Goal: Task Accomplishment & Management: Manage account settings

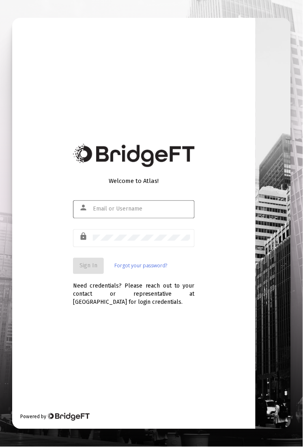
click at [121, 202] on div at bounding box center [141, 209] width 97 height 20
click at [117, 210] on input "text" at bounding box center [141, 209] width 97 height 6
type input "santiagod@zoefin.com"
click at [92, 266] on span "Sign In" at bounding box center [89, 266] width 18 height 7
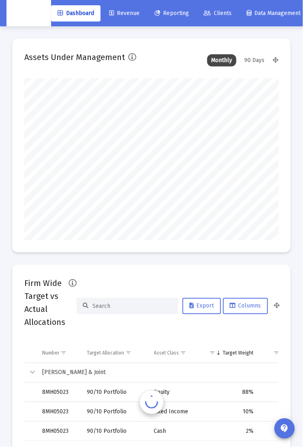
scroll to position [162, 255]
type input "2025-08-28"
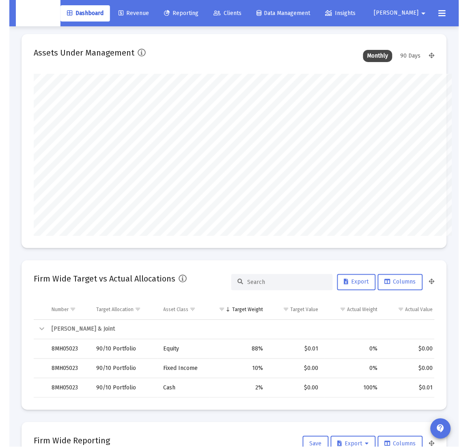
scroll to position [0, 0]
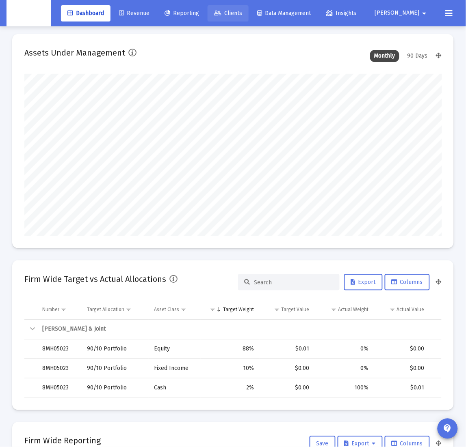
click at [242, 14] on span "Clients" at bounding box center [228, 13] width 28 height 7
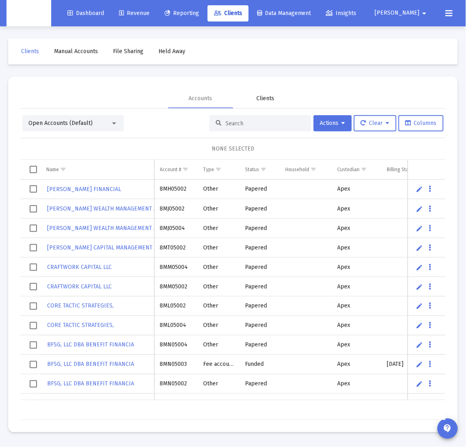
click at [265, 99] on div "Clients" at bounding box center [266, 99] width 18 height 8
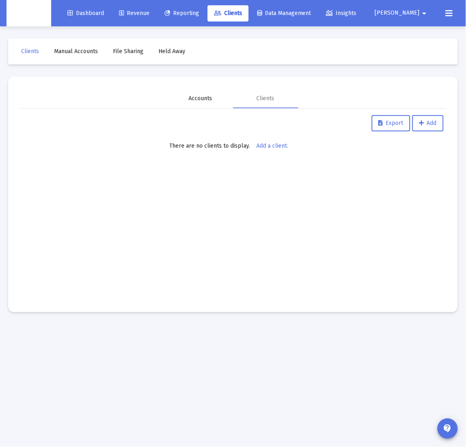
click at [215, 99] on div "Accounts" at bounding box center [200, 98] width 65 height 19
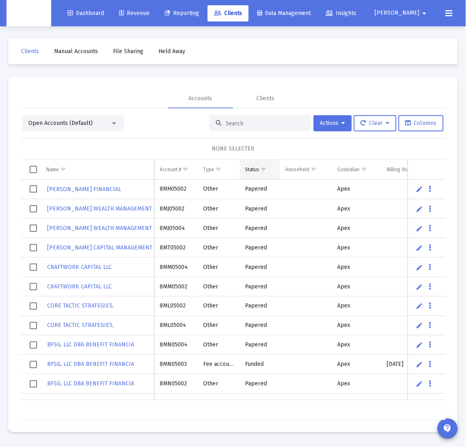
click at [273, 172] on td "Status" at bounding box center [260, 169] width 40 height 19
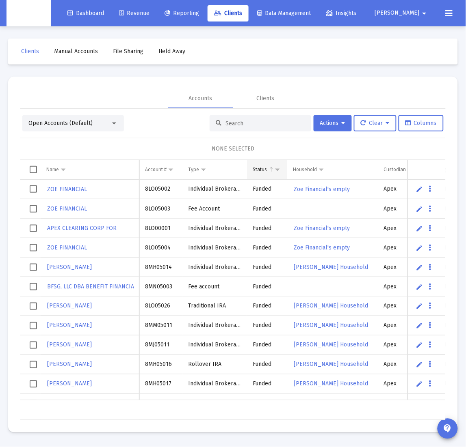
click at [276, 170] on span "Show filter options for column 'Status'" at bounding box center [277, 169] width 6 height 6
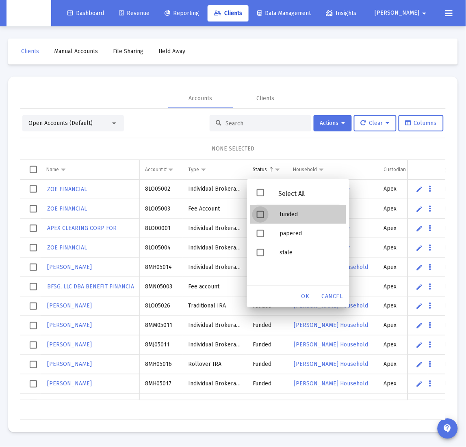
drag, startPoint x: 284, startPoint y: 215, endPoint x: 289, endPoint y: 220, distance: 6.9
click at [284, 215] on div "funded" at bounding box center [309, 214] width 73 height 19
click at [303, 299] on span "OK" at bounding box center [305, 296] width 8 height 7
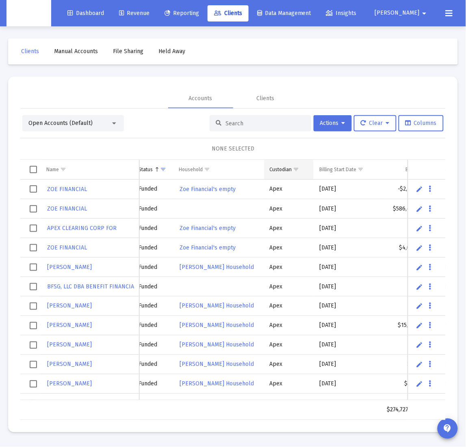
click at [299, 170] on span "Show filter options for column 'Custodian'" at bounding box center [296, 169] width 6 height 6
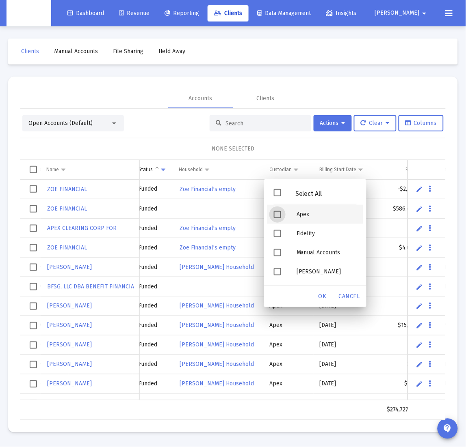
click at [303, 215] on div "Apex" at bounding box center [326, 214] width 73 height 19
click at [303, 301] on div "OK" at bounding box center [322, 296] width 26 height 15
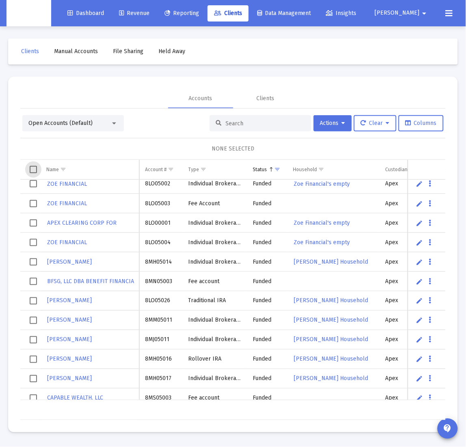
click at [34, 168] on span "Select all" at bounding box center [33, 169] width 7 height 7
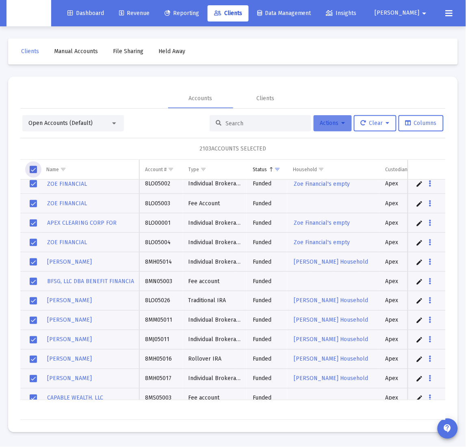
click at [303, 128] on button "Actions" at bounding box center [332, 123] width 38 height 16
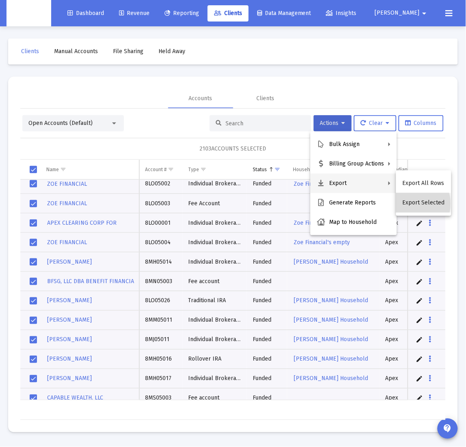
click at [303, 204] on button "Export Selected" at bounding box center [423, 202] width 55 height 19
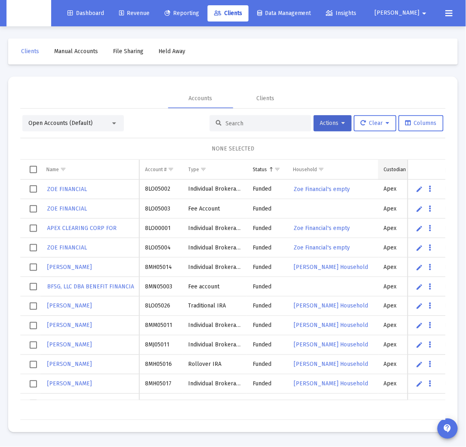
click at [303, 168] on div "Custodian" at bounding box center [395, 169] width 22 height 6
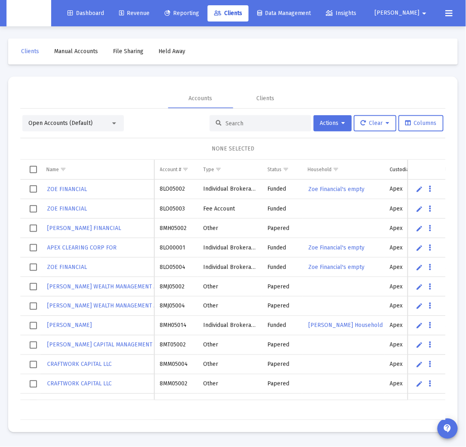
click at [116, 149] on div "NONE SELECTED" at bounding box center [233, 149] width 412 height 8
click at [286, 169] on span "Show filter options for column 'Status'" at bounding box center [286, 169] width 6 height 6
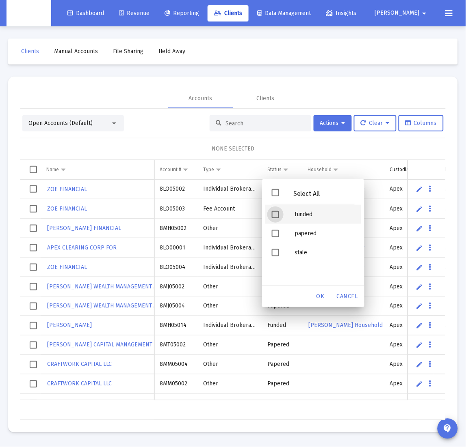
click at [280, 216] on div "Filter options" at bounding box center [276, 214] width 23 height 19
click at [325, 300] on div "OK" at bounding box center [320, 296] width 26 height 15
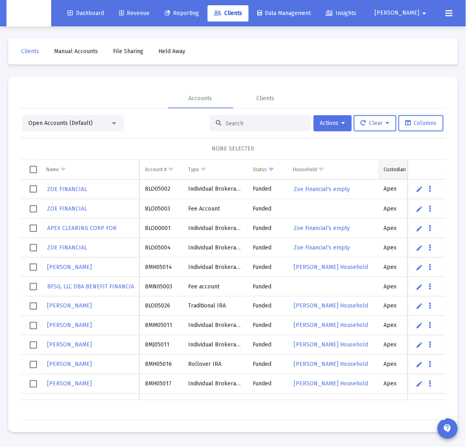
click at [389, 171] on div "Custodian" at bounding box center [395, 169] width 22 height 6
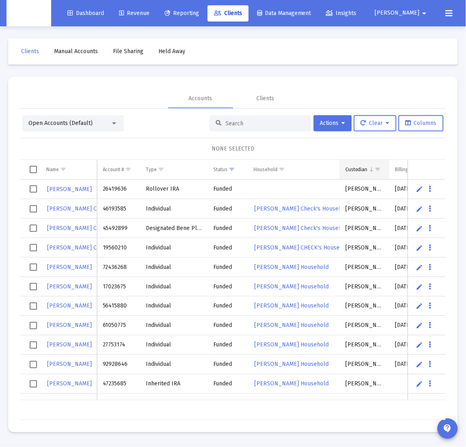
click at [378, 171] on span "Show filter options for column 'Custodian'" at bounding box center [378, 169] width 6 height 6
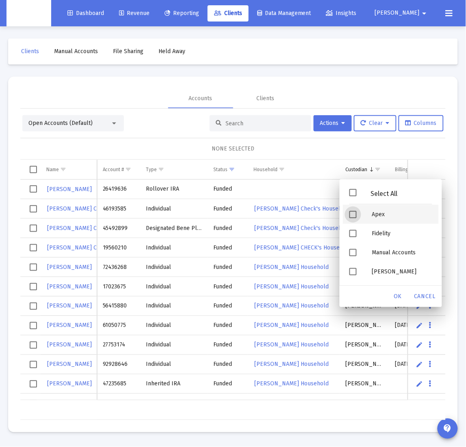
click at [397, 215] on div "Apex" at bounding box center [401, 214] width 73 height 19
click at [402, 301] on div "OK" at bounding box center [398, 296] width 26 height 15
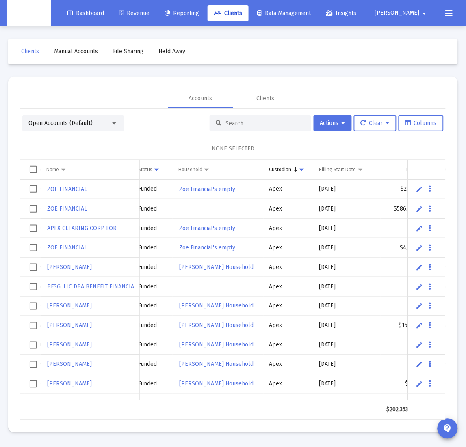
scroll to position [0, 187]
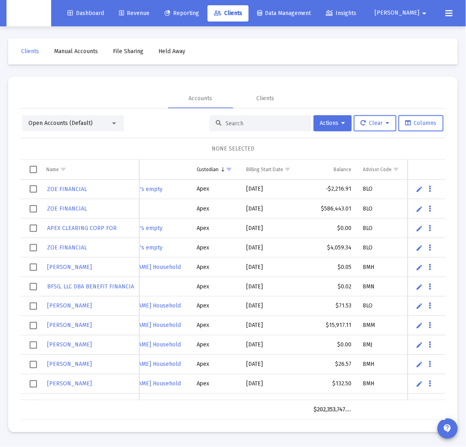
click at [34, 172] on span "Select all" at bounding box center [33, 169] width 7 height 7
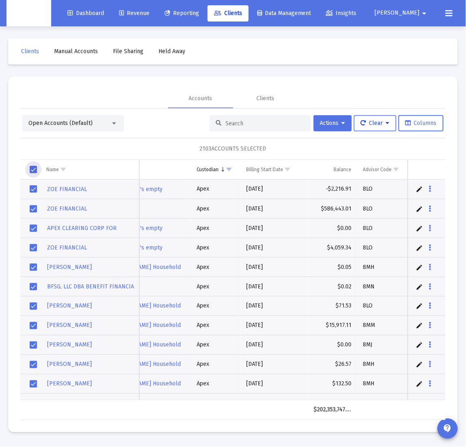
click at [389, 123] on icon at bounding box center [388, 124] width 4 height 6
click at [339, 142] on div at bounding box center [233, 223] width 466 height 447
click at [341, 128] on button "Actions" at bounding box center [332, 123] width 38 height 16
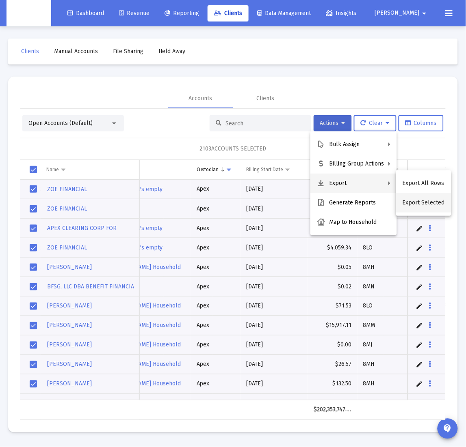
click at [410, 202] on button "Export Selected" at bounding box center [423, 202] width 55 height 19
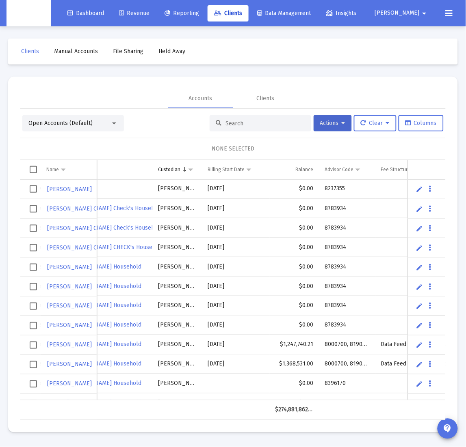
scroll to position [0, 0]
click at [192, 169] on span "Show filter options for column 'Custodian'" at bounding box center [191, 169] width 6 height 6
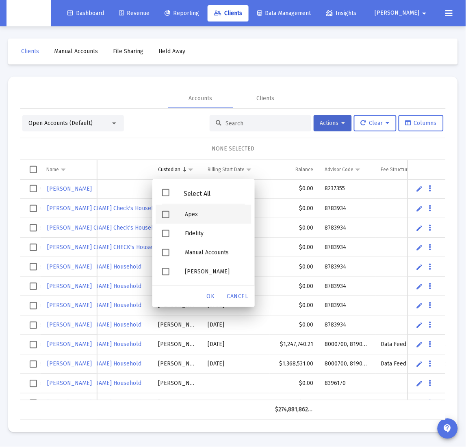
click at [184, 216] on div "Apex" at bounding box center [214, 214] width 73 height 19
click at [211, 295] on span "OK" at bounding box center [211, 296] width 8 height 7
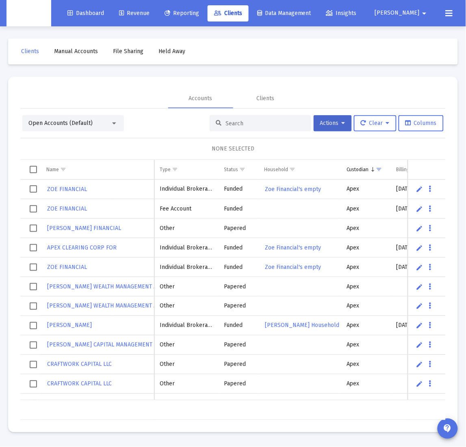
scroll to position [0, 0]
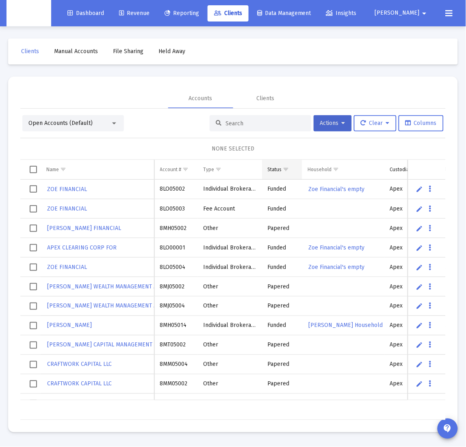
click at [292, 169] on td "Status" at bounding box center [282, 169] width 40 height 19
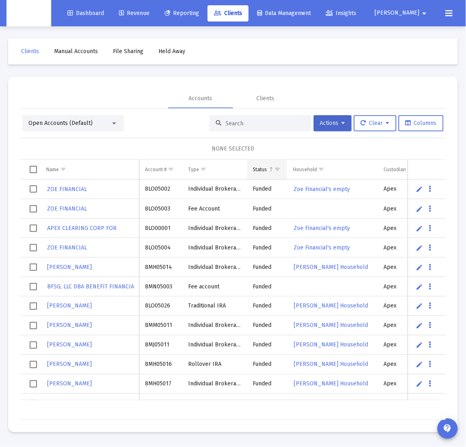
click at [276, 170] on span "Show filter options for column 'Status'" at bounding box center [277, 169] width 6 height 6
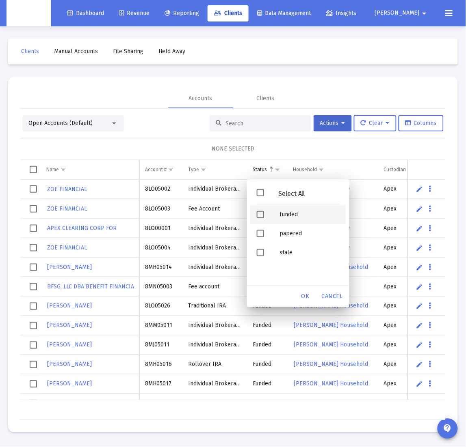
drag, startPoint x: 261, startPoint y: 214, endPoint x: 269, endPoint y: 223, distance: 11.5
click at [262, 215] on span "Filter options" at bounding box center [260, 214] width 7 height 7
click at [302, 296] on span "OK" at bounding box center [305, 296] width 8 height 7
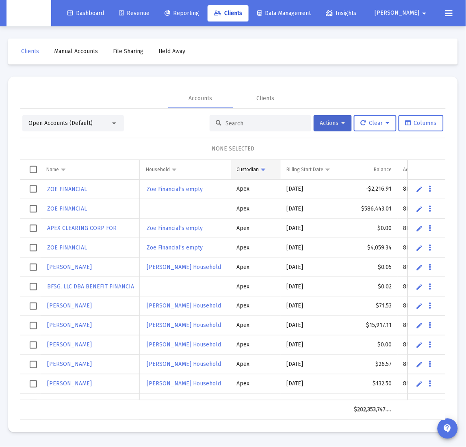
click at [265, 170] on span "Show filter options for column 'Custodian'" at bounding box center [263, 169] width 6 height 6
click at [186, 150] on div "NONE SELECTED" at bounding box center [233, 149] width 412 height 8
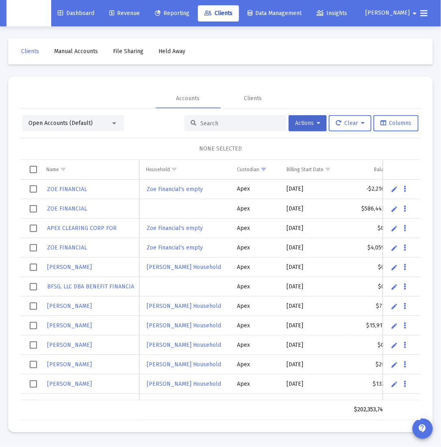
click at [210, 126] on input at bounding box center [240, 123] width 80 height 7
paste input "4QN05134"
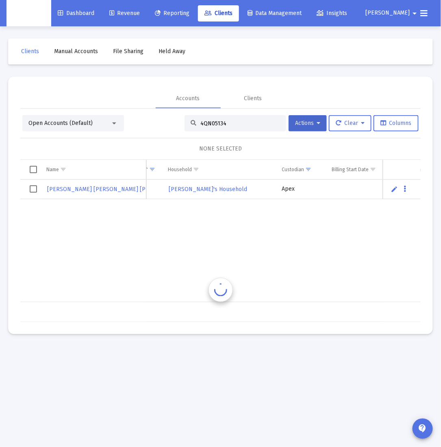
scroll to position [0, 147]
type input "4QN05134"
